Goal: Transaction & Acquisition: Purchase product/service

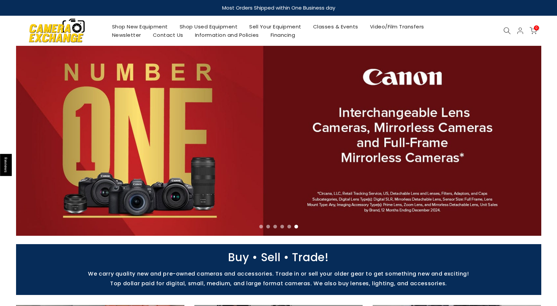
click at [206, 27] on link "Shop Used Equipment" at bounding box center [209, 26] width 70 height 8
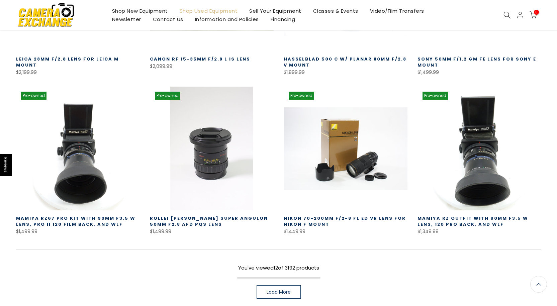
scroll to position [402, 0]
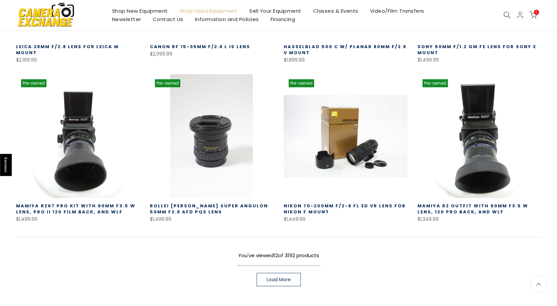
click at [279, 277] on link "Load More" at bounding box center [279, 279] width 44 height 13
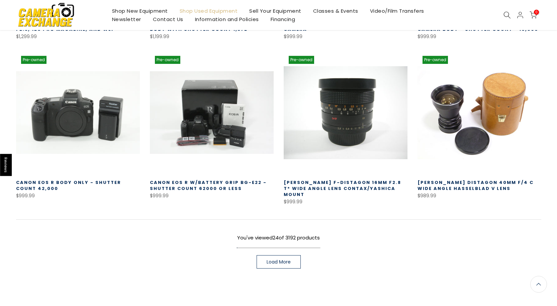
scroll to position [904, 0]
click at [289, 259] on span "Load More" at bounding box center [279, 261] width 24 height 5
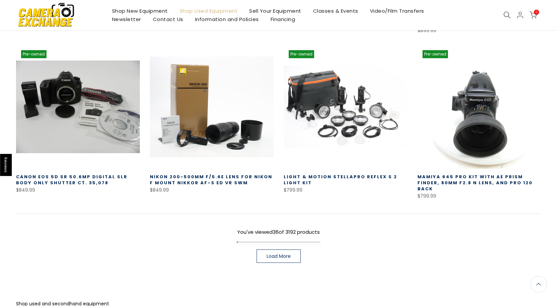
scroll to position [1406, 0]
click at [286, 254] on span "Load More" at bounding box center [279, 256] width 24 height 5
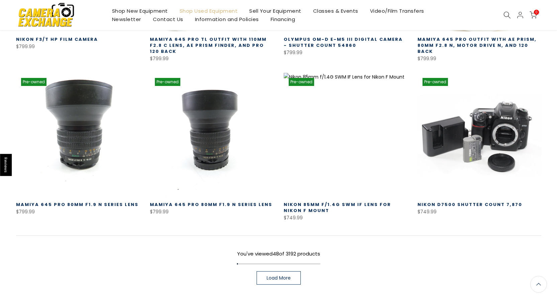
scroll to position [1874, 0]
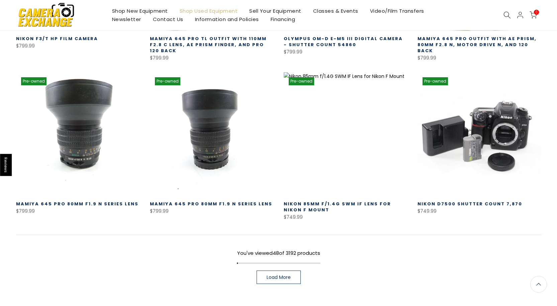
click at [285, 271] on link "Load More" at bounding box center [279, 277] width 44 height 13
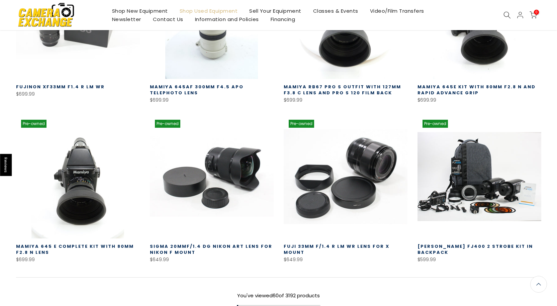
scroll to position [2308, 0]
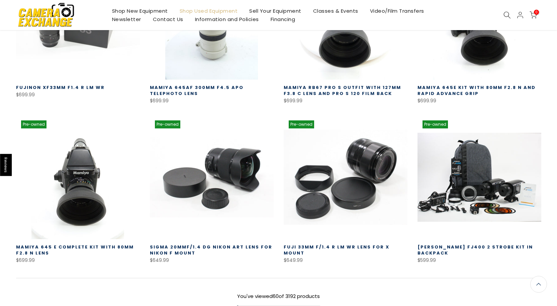
click at [484, 159] on link at bounding box center [480, 177] width 124 height 124
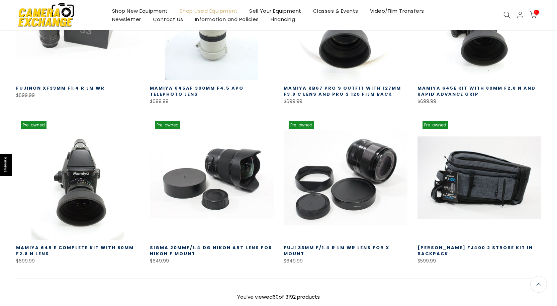
scroll to position [2309, 0]
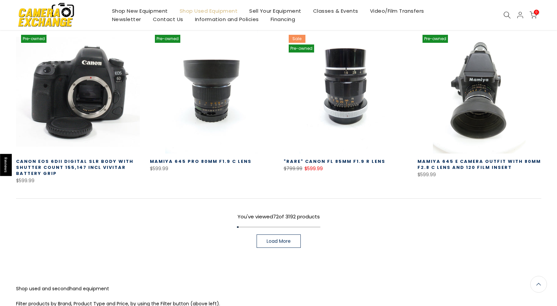
scroll to position [2877, 0]
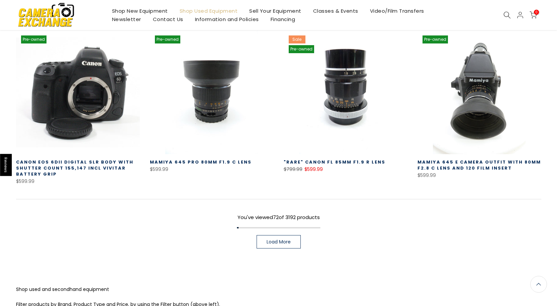
click at [290, 240] on span "Load More" at bounding box center [279, 242] width 24 height 5
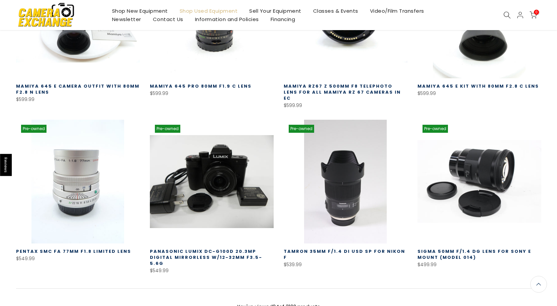
scroll to position [3280, 0]
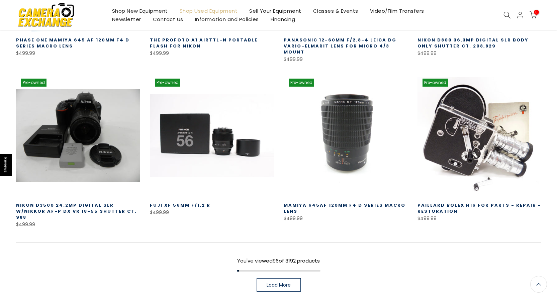
scroll to position [3814, 0]
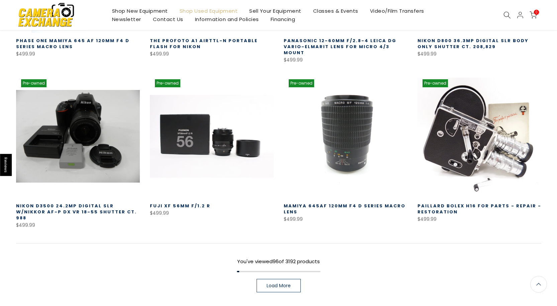
click at [280, 279] on link "Load More" at bounding box center [279, 285] width 44 height 13
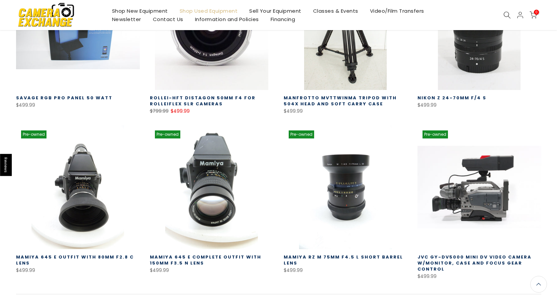
scroll to position [4317, 0]
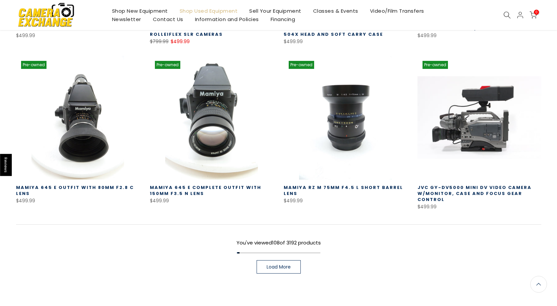
click at [290, 265] on span "Load More" at bounding box center [279, 267] width 24 height 5
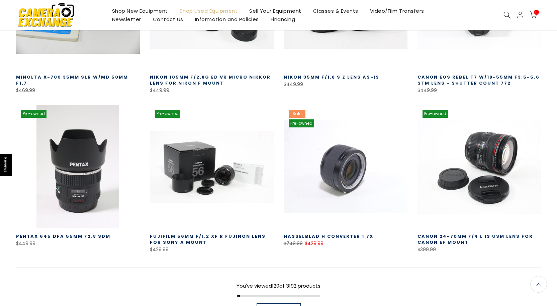
scroll to position [4751, 0]
click at [287, 306] on span "Load More" at bounding box center [279, 310] width 24 height 5
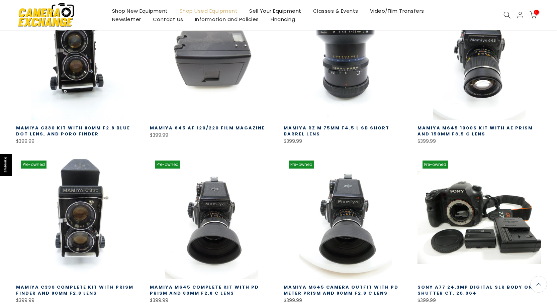
scroll to position [5220, 0]
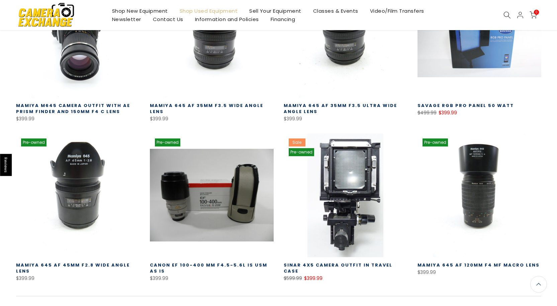
scroll to position [5722, 0]
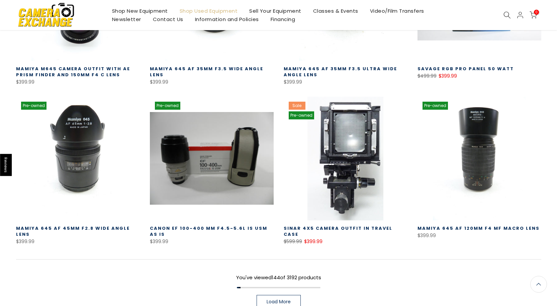
click at [280, 295] on link "Load More" at bounding box center [279, 301] width 44 height 13
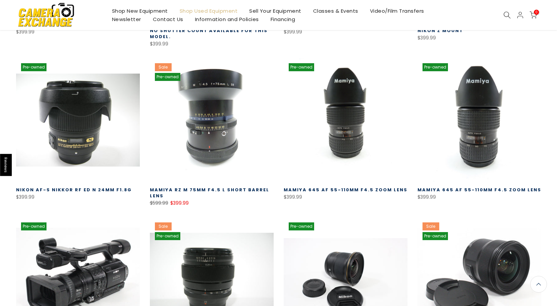
scroll to position [6157, 0]
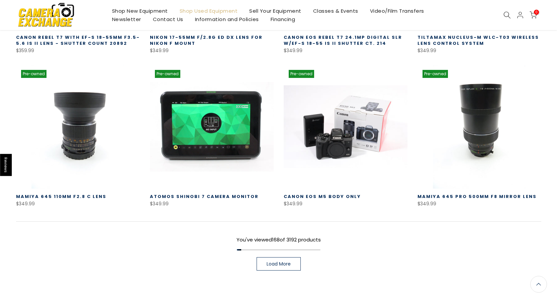
scroll to position [6724, 0]
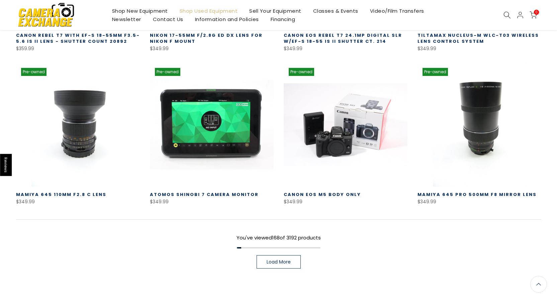
click at [293, 255] on link "Load More" at bounding box center [279, 261] width 44 height 13
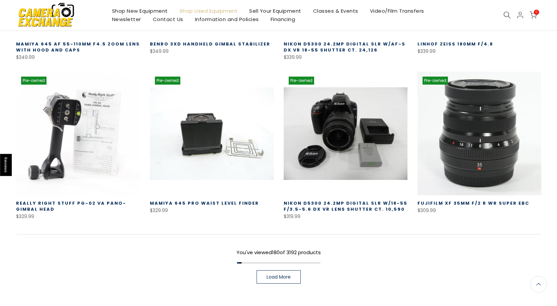
scroll to position [7202, 0]
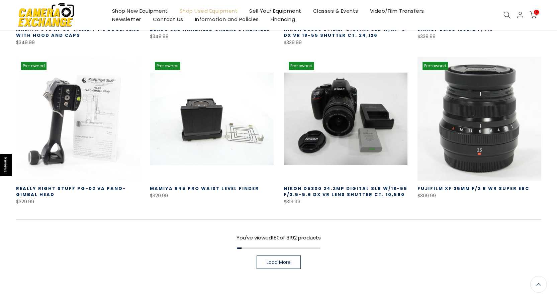
click at [280, 256] on link "Load More" at bounding box center [279, 262] width 44 height 13
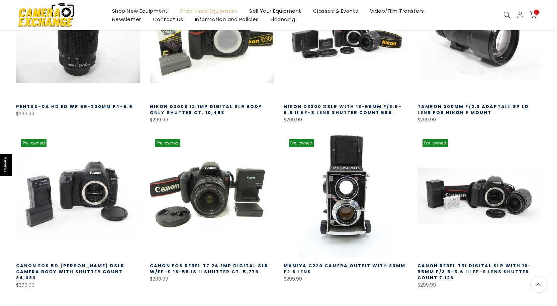
scroll to position [7604, 0]
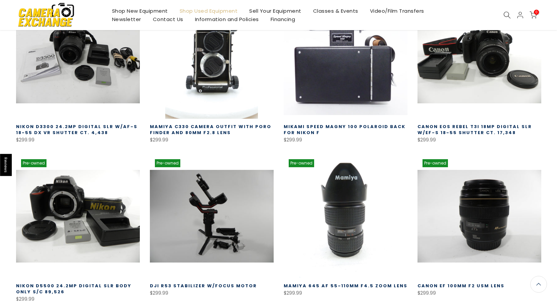
scroll to position [8072, 0]
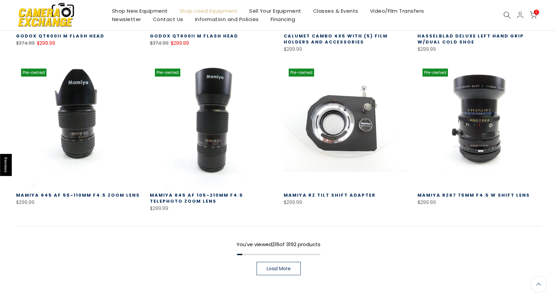
scroll to position [8641, 0]
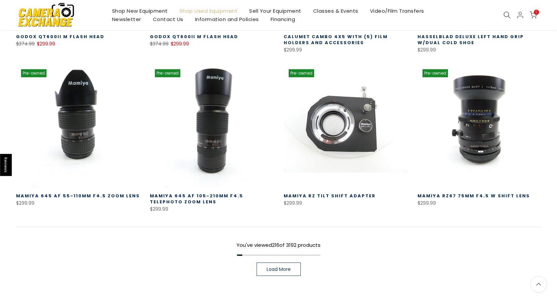
click at [280, 267] on span "Load More" at bounding box center [279, 269] width 24 height 5
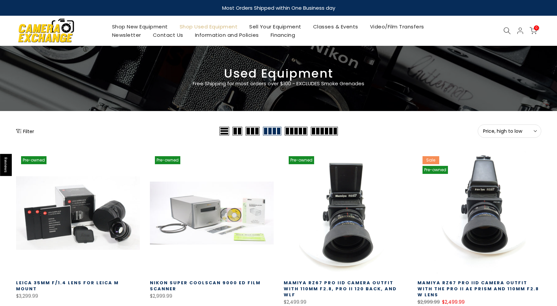
click at [507, 31] on icon at bounding box center [507, 30] width 7 height 7
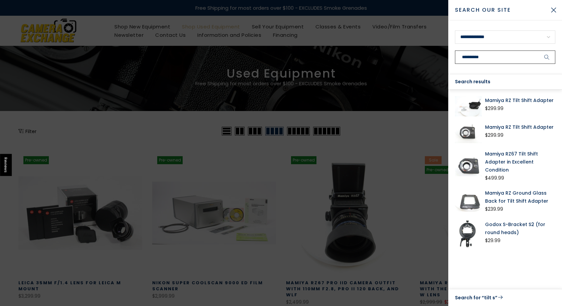
type input "**********"
click at [539, 51] on button "submit" at bounding box center [547, 57] width 17 height 13
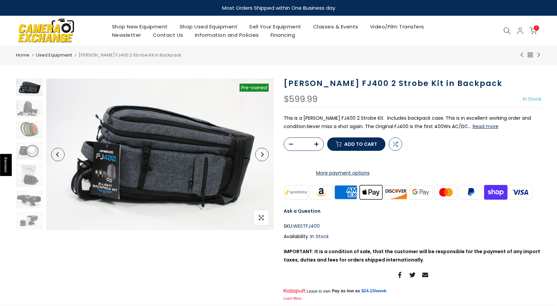
click at [262, 158] on button "Next" at bounding box center [261, 154] width 13 height 13
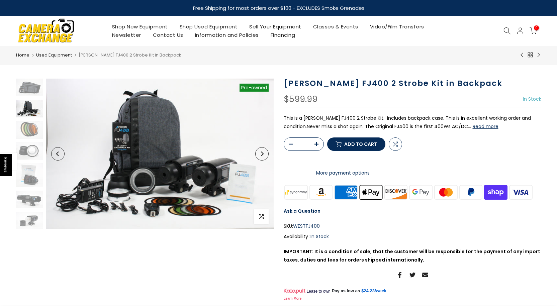
click at [261, 149] on button "Next" at bounding box center [261, 153] width 13 height 13
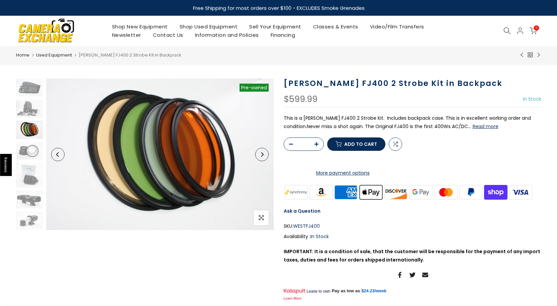
scroll to position [9, 0]
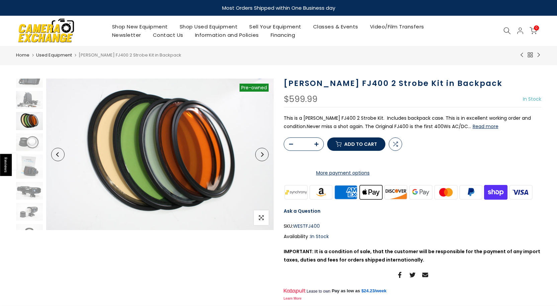
click at [261, 149] on button "Next" at bounding box center [261, 154] width 13 height 13
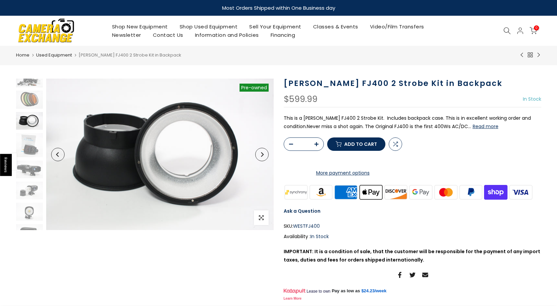
click at [261, 149] on button "Next" at bounding box center [261, 154] width 13 height 13
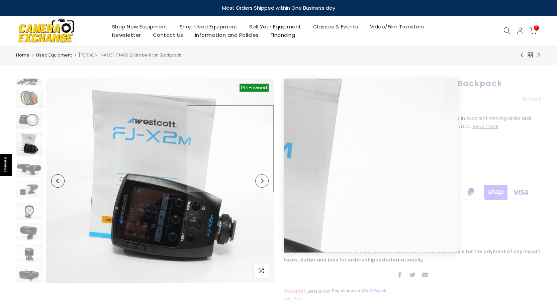
scroll to position [31, 0]
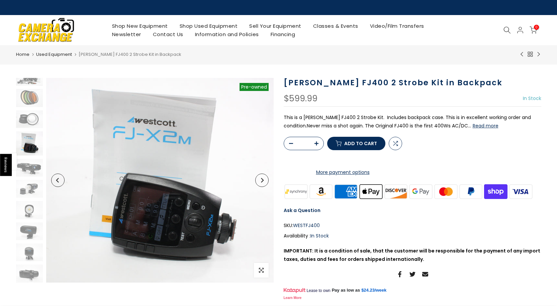
click at [260, 181] on icon "Next" at bounding box center [262, 180] width 5 height 5
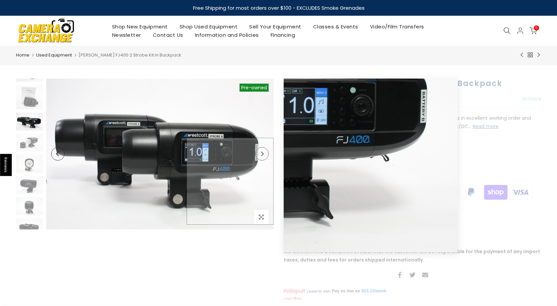
scroll to position [79, 0]
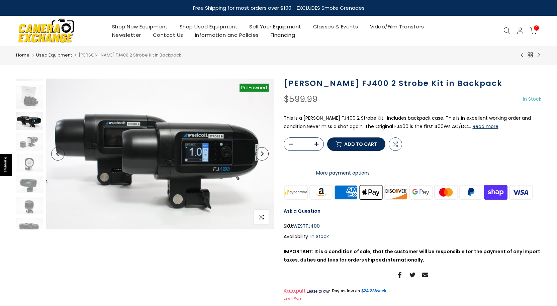
click at [261, 154] on icon "Next" at bounding box center [262, 154] width 5 height 5
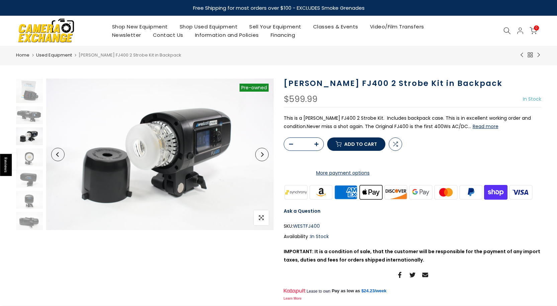
scroll to position [84, 0]
click at [261, 154] on icon "Next" at bounding box center [262, 154] width 5 height 5
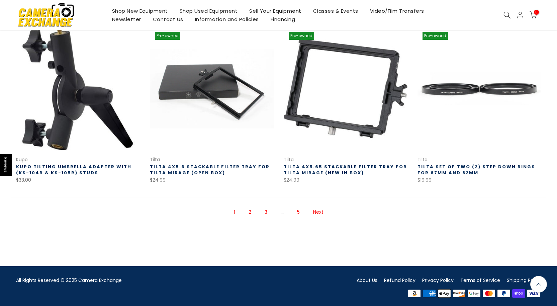
scroll to position [459, 0]
